Goal: Task Accomplishment & Management: Use online tool/utility

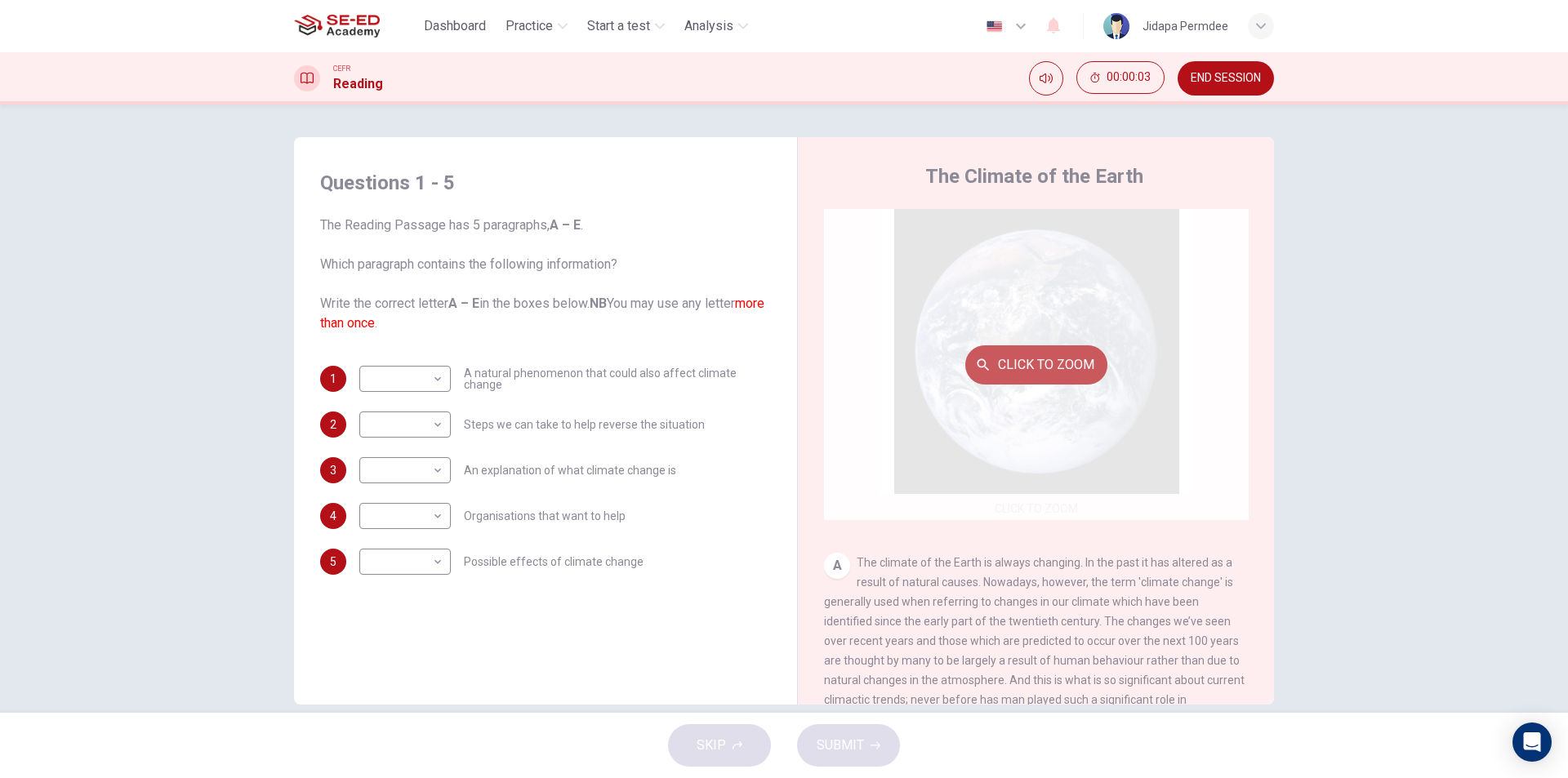
click at [1038, 363] on button "Click to Zoom" at bounding box center [1036, 364] width 142 height 39
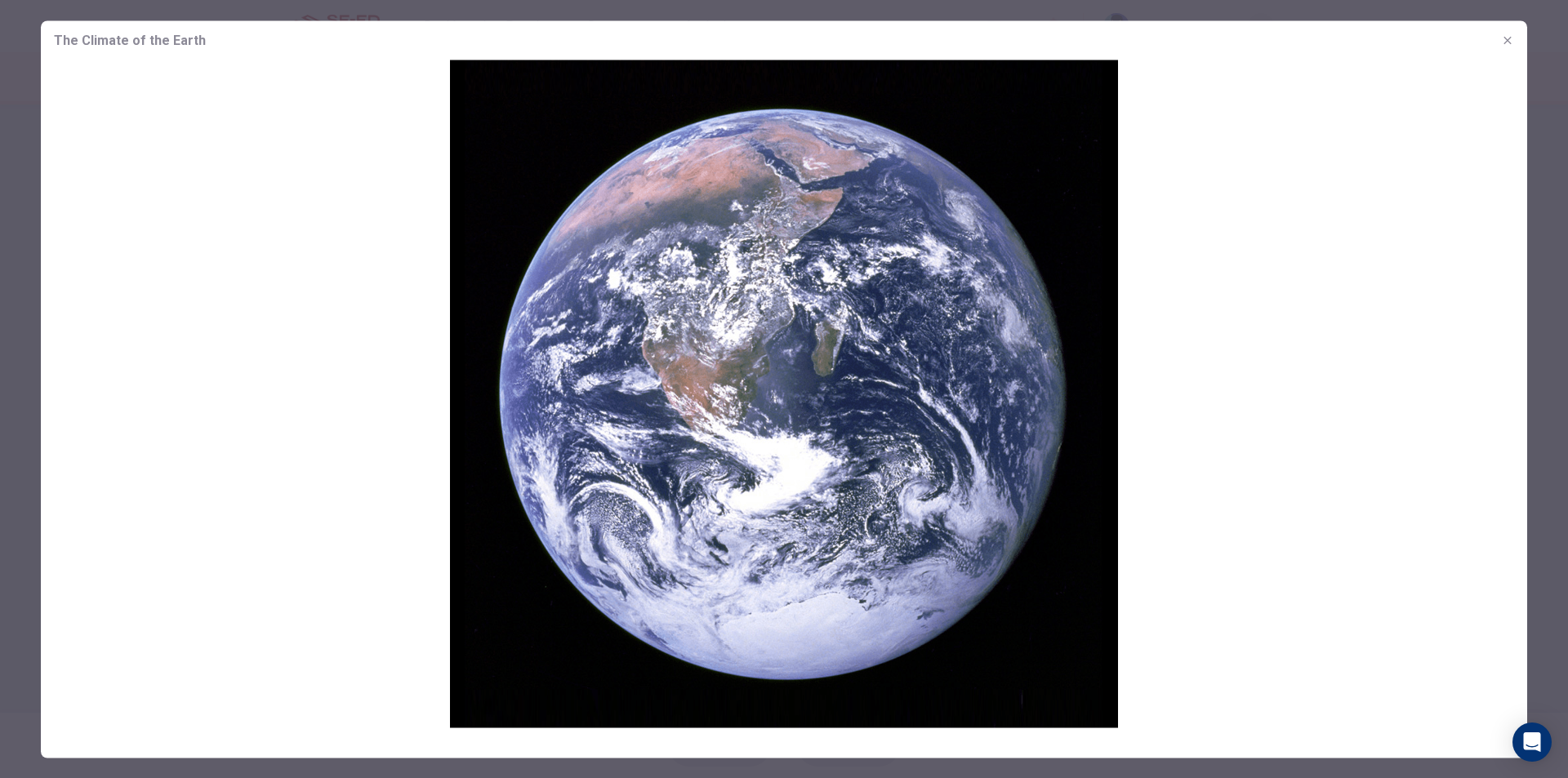
click at [874, 437] on img at bounding box center [784, 393] width 1487 height 668
click at [1508, 43] on icon "button" at bounding box center [1508, 39] width 13 height 13
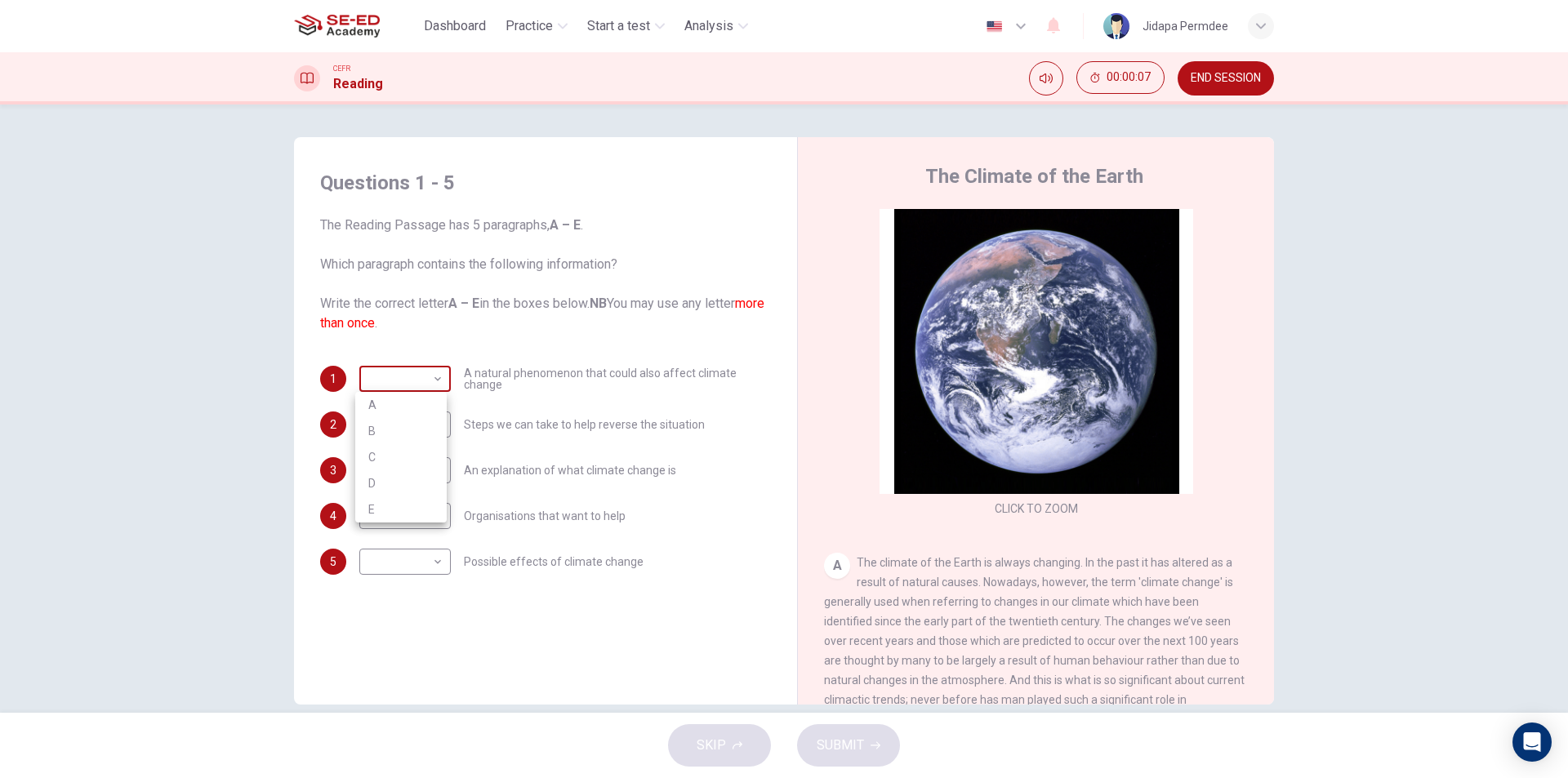
click at [405, 383] on body "This site uses cookies, as explained in our Privacy Policy . If you agree to th…" at bounding box center [784, 389] width 1568 height 778
click at [405, 383] on div at bounding box center [784, 389] width 1568 height 778
click at [425, 428] on body "This site uses cookies, as explained in our Privacy Policy . If you agree to th…" at bounding box center [784, 389] width 1568 height 778
click at [425, 428] on div at bounding box center [784, 389] width 1568 height 778
click at [428, 470] on body "This site uses cookies, as explained in our Privacy Policy . If you agree to th…" at bounding box center [784, 389] width 1568 height 778
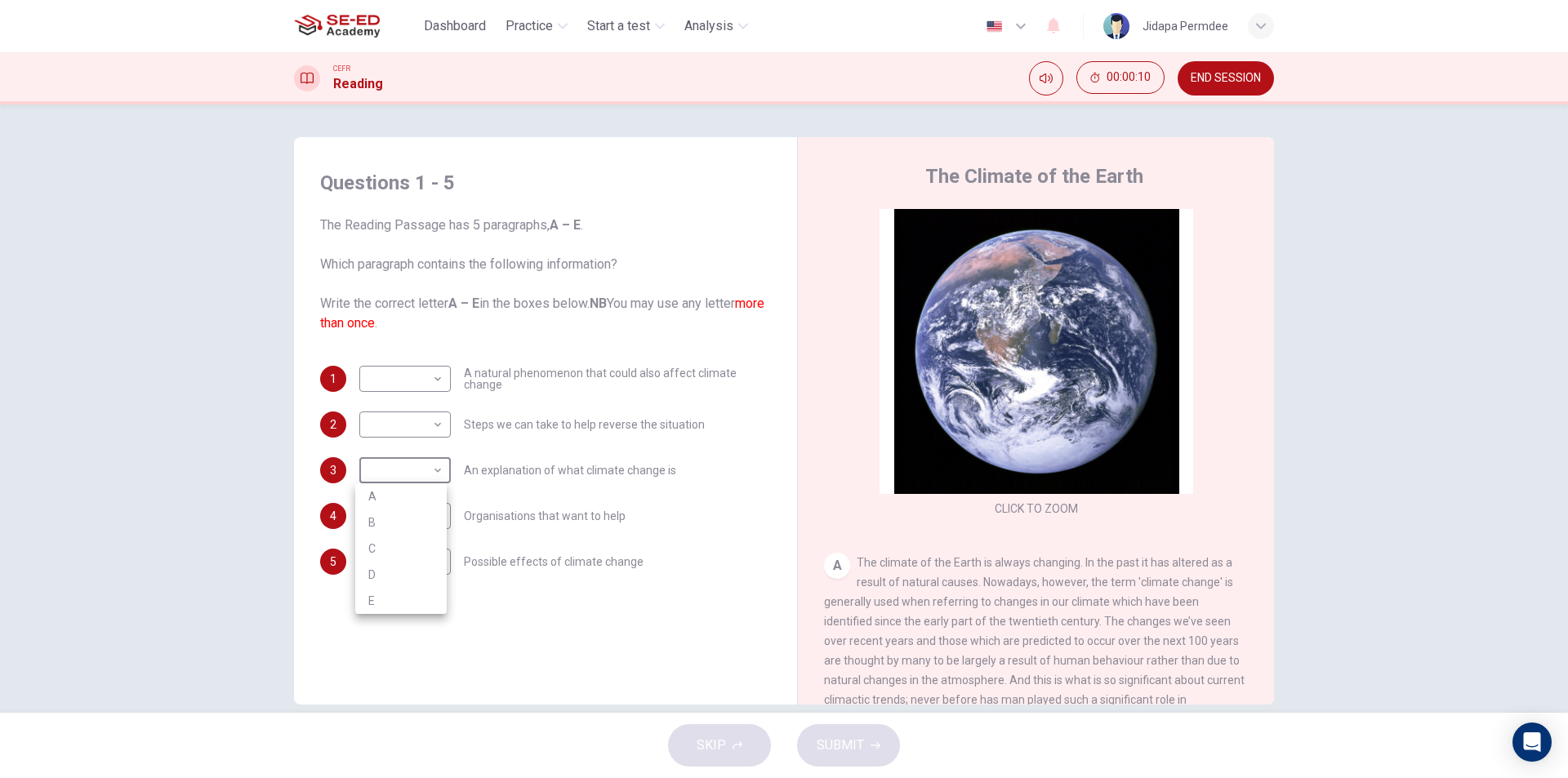
click at [428, 470] on div at bounding box center [784, 389] width 1568 height 778
click at [425, 525] on body "This site uses cookies, as explained in our Privacy Policy . If you agree to th…" at bounding box center [784, 389] width 1568 height 778
click at [426, 525] on div at bounding box center [784, 389] width 1568 height 778
click at [432, 572] on body "This site uses cookies, as explained in our Privacy Policy . If you agree to th…" at bounding box center [784, 389] width 1568 height 778
click at [432, 569] on div at bounding box center [784, 389] width 1568 height 778
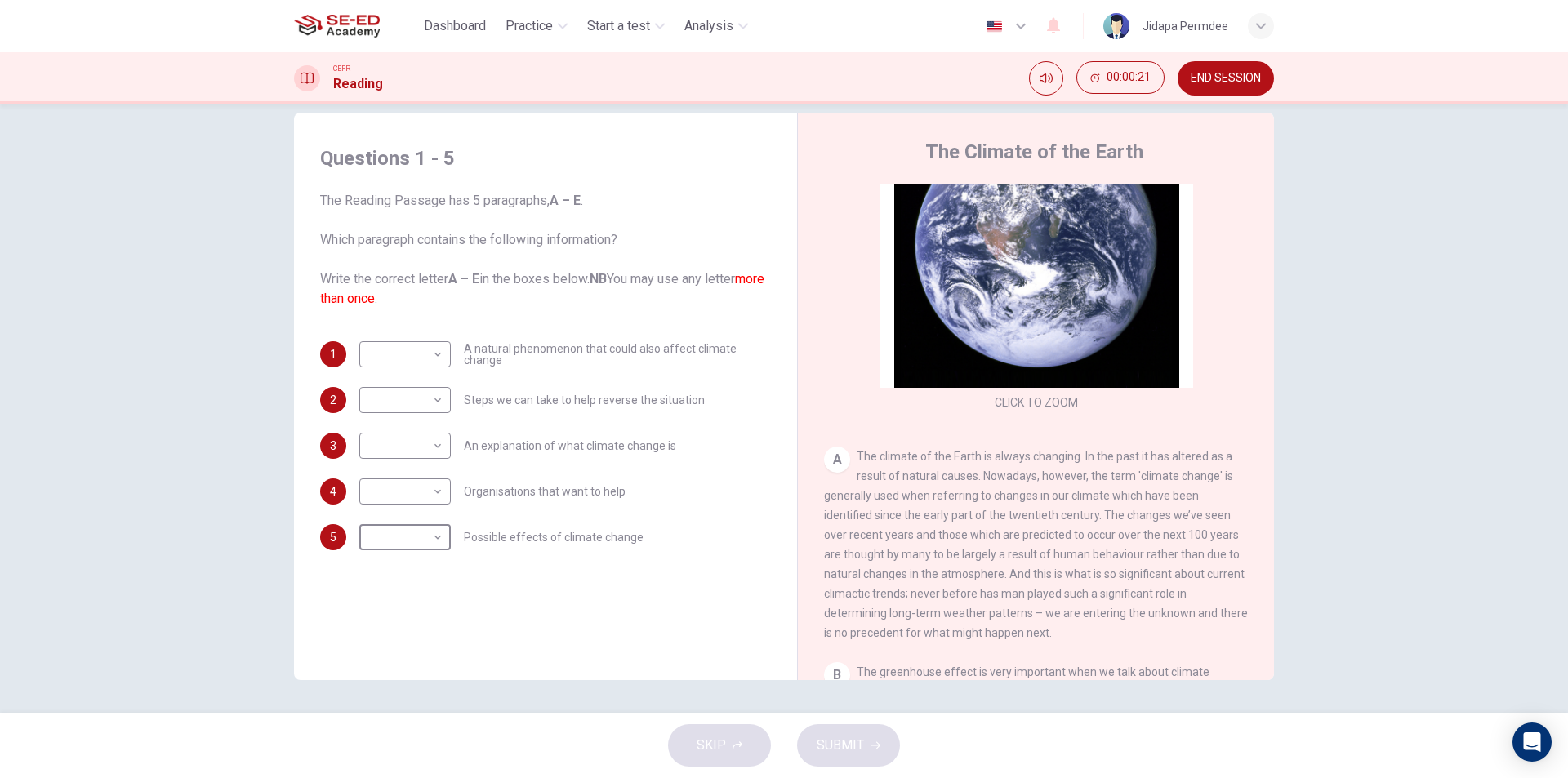
scroll to position [163, 0]
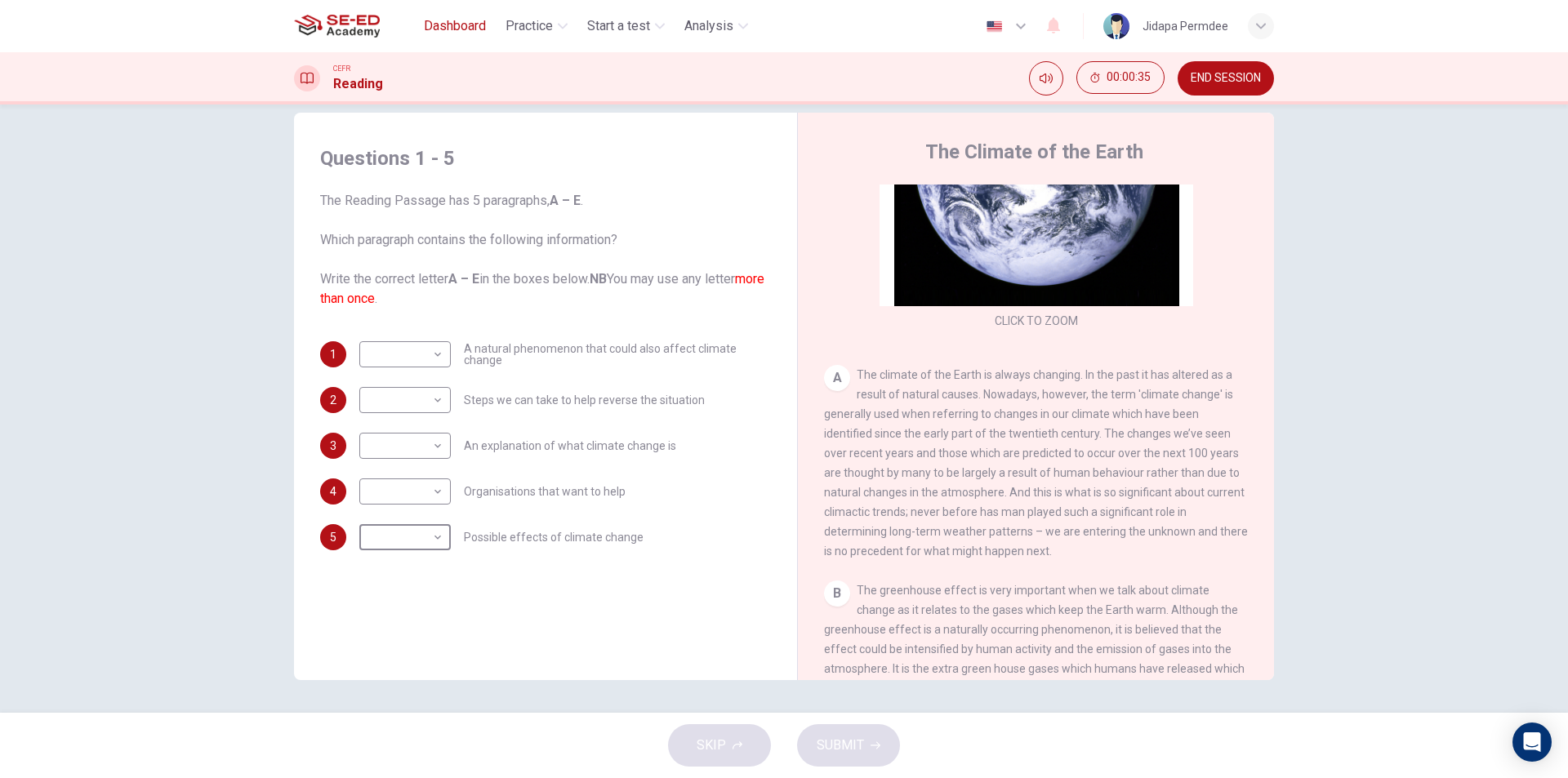
click at [466, 26] on span "Dashboard" at bounding box center [455, 26] width 62 height 19
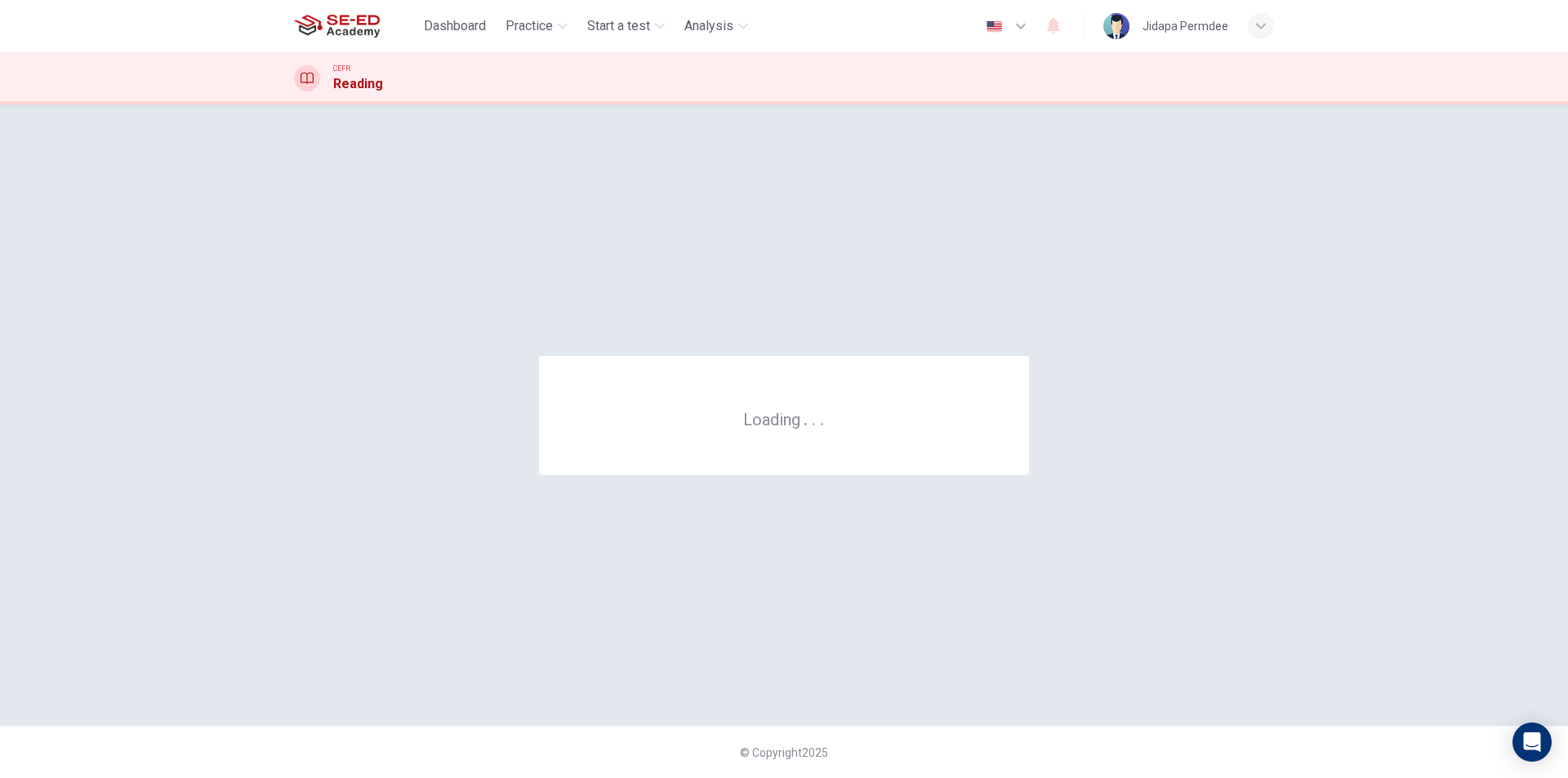
scroll to position [0, 0]
